Goal: Transaction & Acquisition: Obtain resource

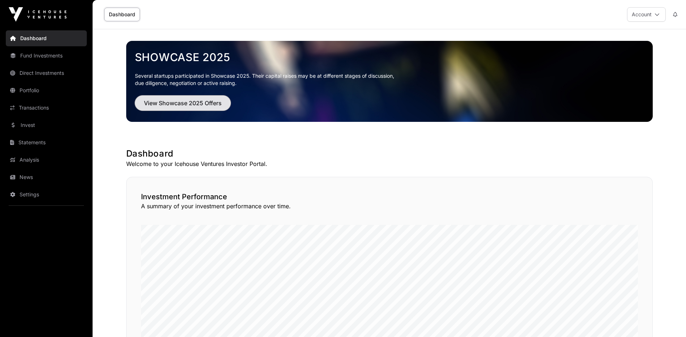
click at [193, 106] on span "View Showcase 2025 Offers" at bounding box center [183, 103] width 78 height 9
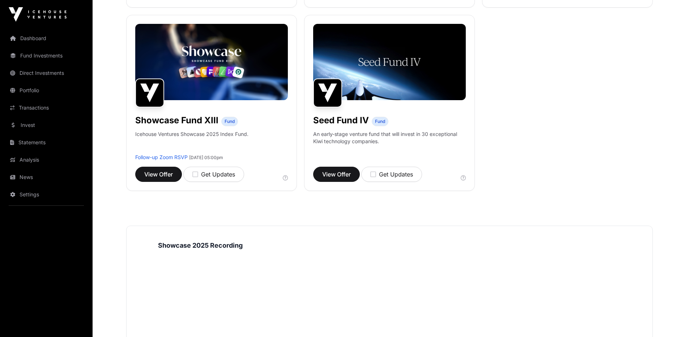
scroll to position [601, 0]
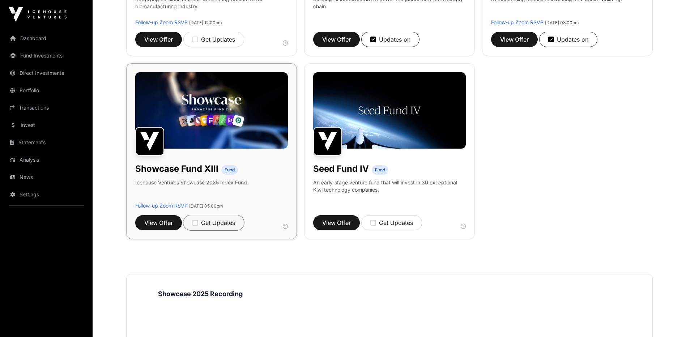
click at [197, 220] on icon "button" at bounding box center [195, 222] width 6 height 7
click at [374, 220] on icon "button" at bounding box center [373, 222] width 6 height 7
click at [154, 223] on span "View Offer" at bounding box center [158, 222] width 29 height 9
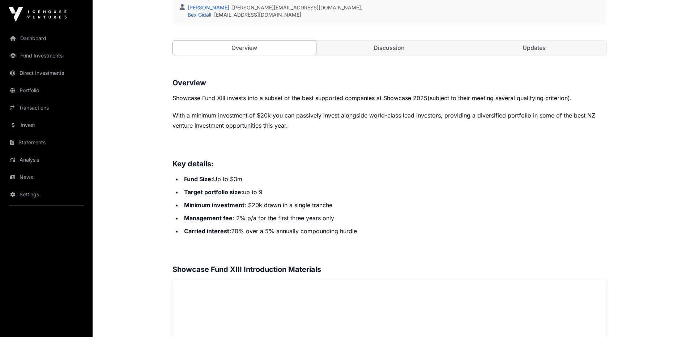
scroll to position [145, 0]
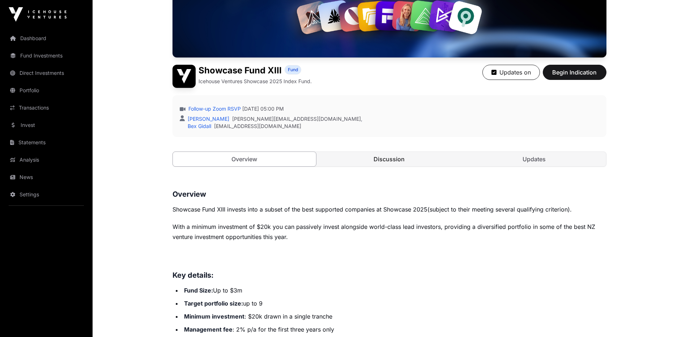
click at [394, 165] on link "Discussion" at bounding box center [388, 159] width 143 height 14
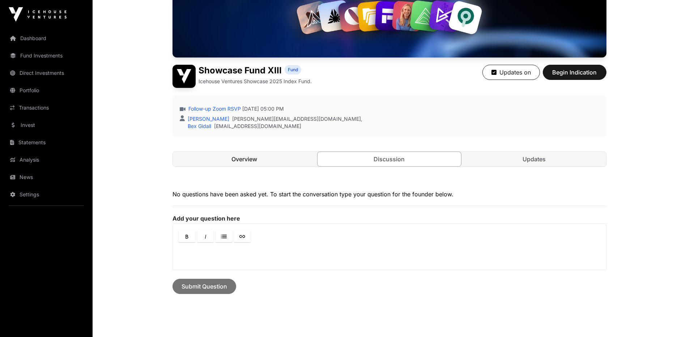
click at [242, 163] on link "Overview" at bounding box center [244, 159] width 143 height 14
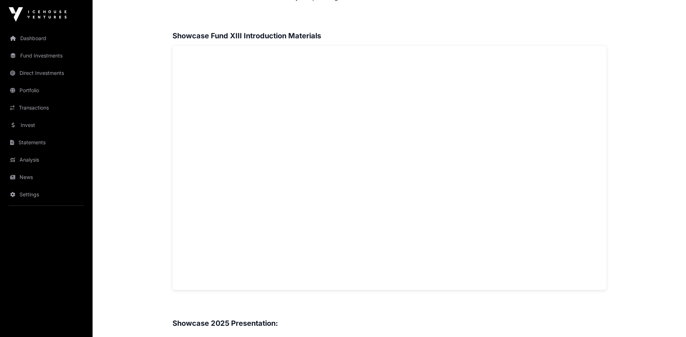
scroll to position [444, 0]
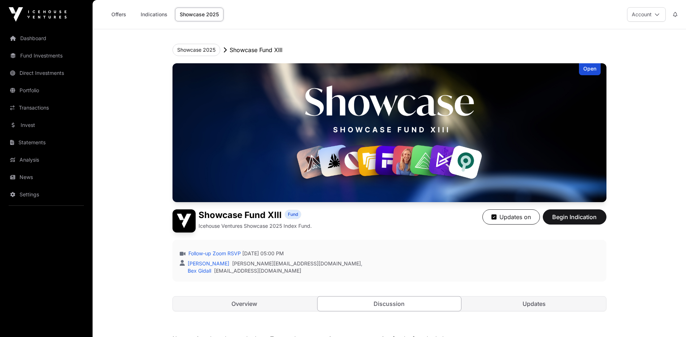
scroll to position [145, 0]
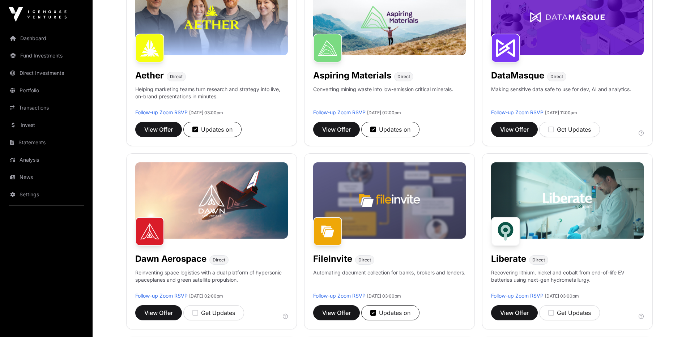
scroll to position [601, 0]
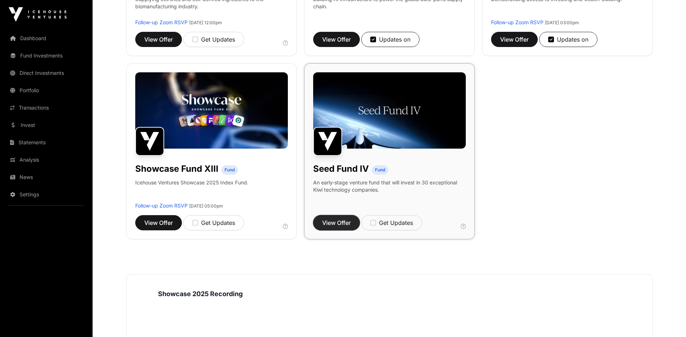
click at [334, 224] on span "View Offer" at bounding box center [336, 222] width 29 height 9
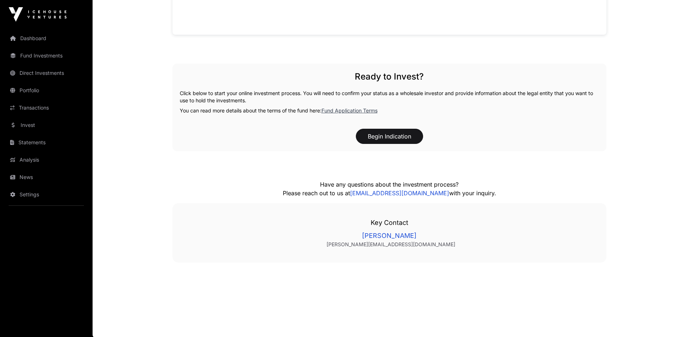
scroll to position [734, 0]
click at [335, 109] on link "Fund Application Terms" at bounding box center [349, 110] width 56 height 6
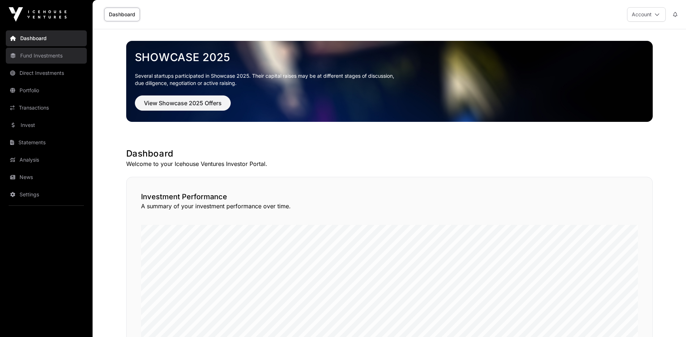
click at [44, 55] on link "Fund Investments" at bounding box center [46, 56] width 81 height 16
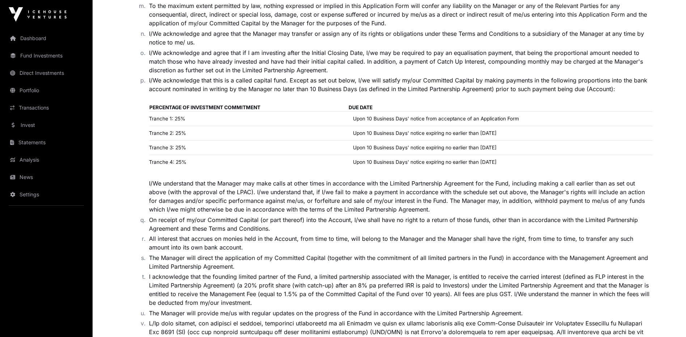
scroll to position [1084, 0]
